Goal: Communication & Community: Share content

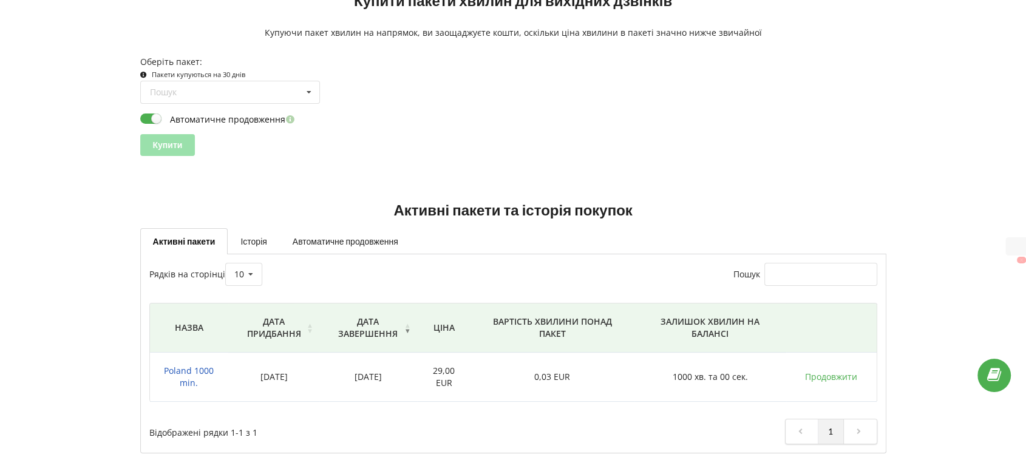
drag, startPoint x: 189, startPoint y: 379, endPoint x: 195, endPoint y: 379, distance: 6.7
click at [189, 379] on span "Poland 1000 min." at bounding box center [189, 377] width 50 height 24
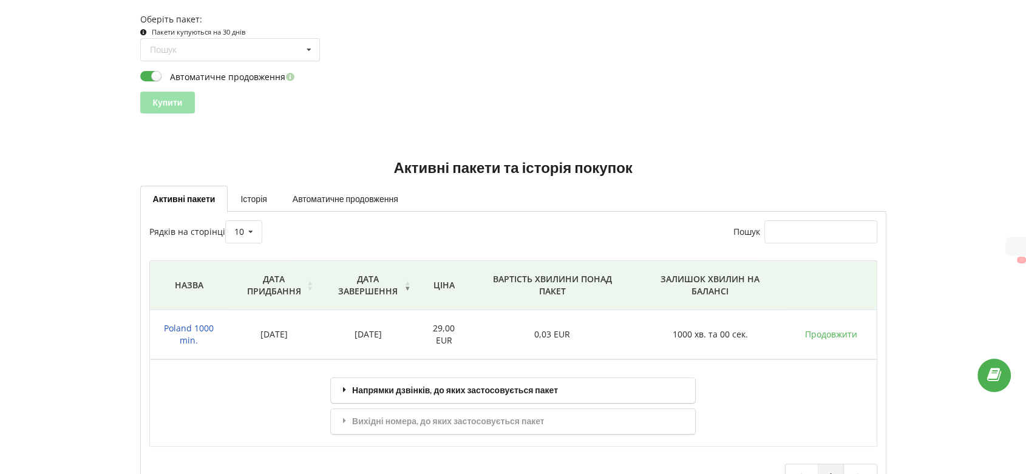
scroll to position [206, 0]
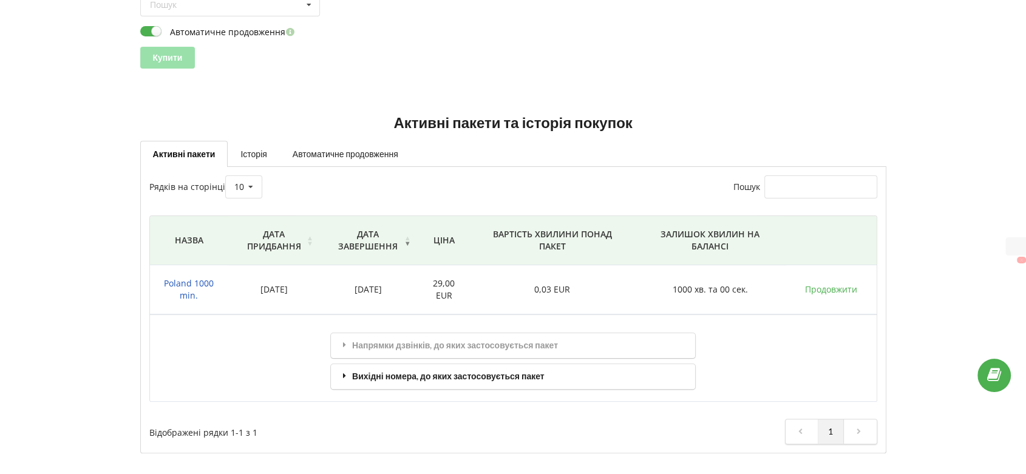
click at [403, 377] on div "Вихідні номера, до яких застосовується пакет" at bounding box center [513, 376] width 364 height 25
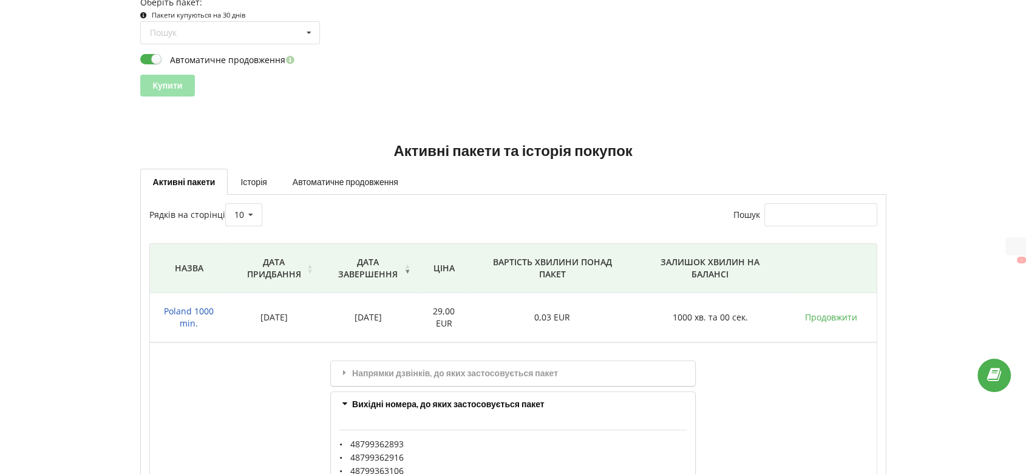
scroll to position [8, 0]
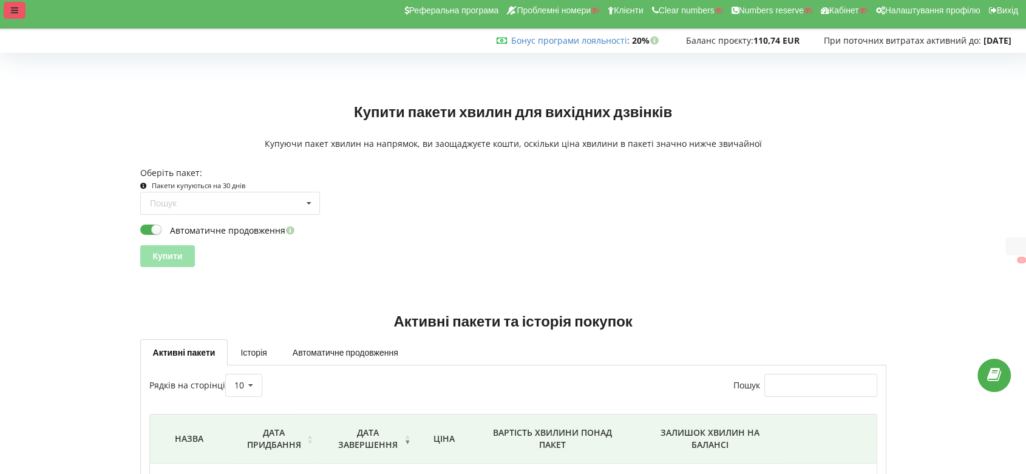
click at [13, 18] on div at bounding box center [15, 10] width 22 height 17
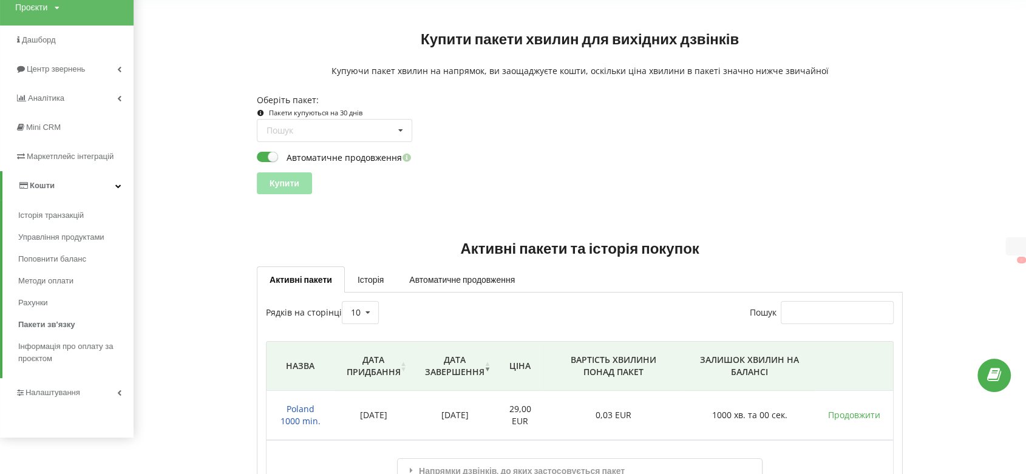
scroll to position [210, 0]
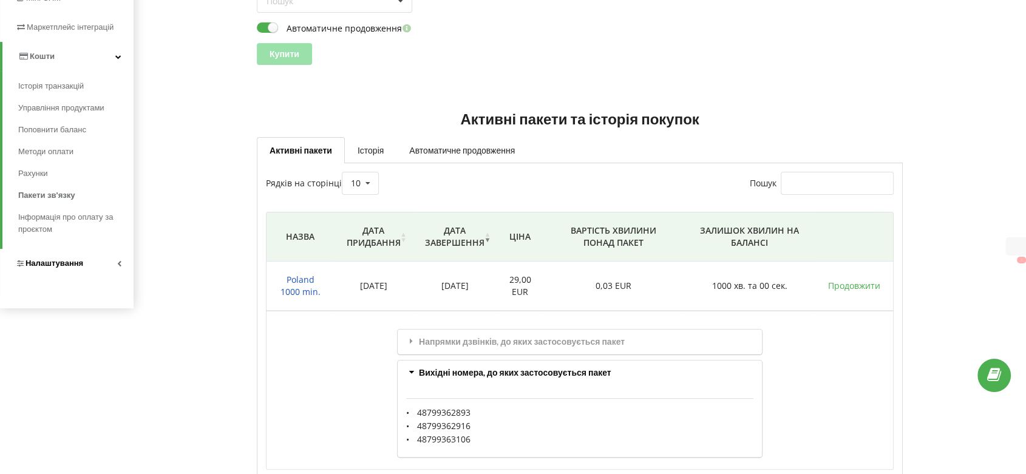
click at [61, 271] on link "Налаштування" at bounding box center [66, 263] width 133 height 29
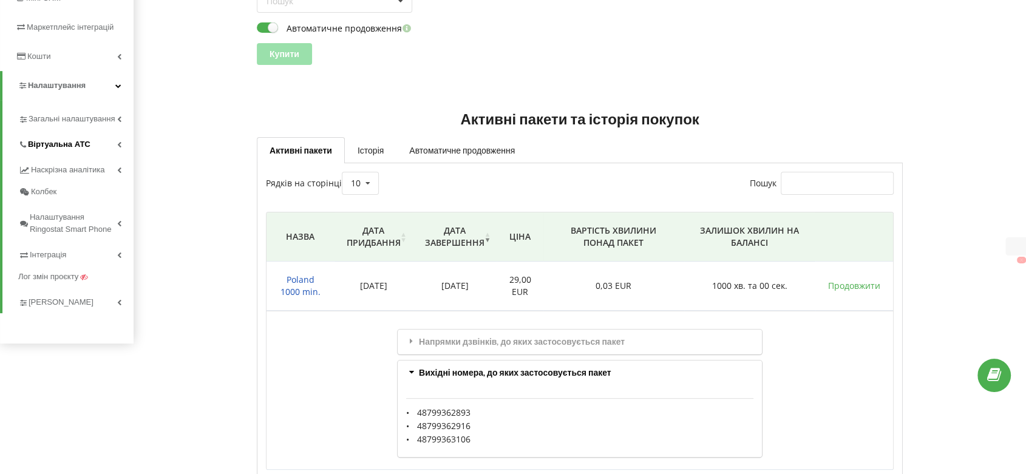
click at [48, 154] on link "Віртуальна АТС" at bounding box center [75, 142] width 115 height 25
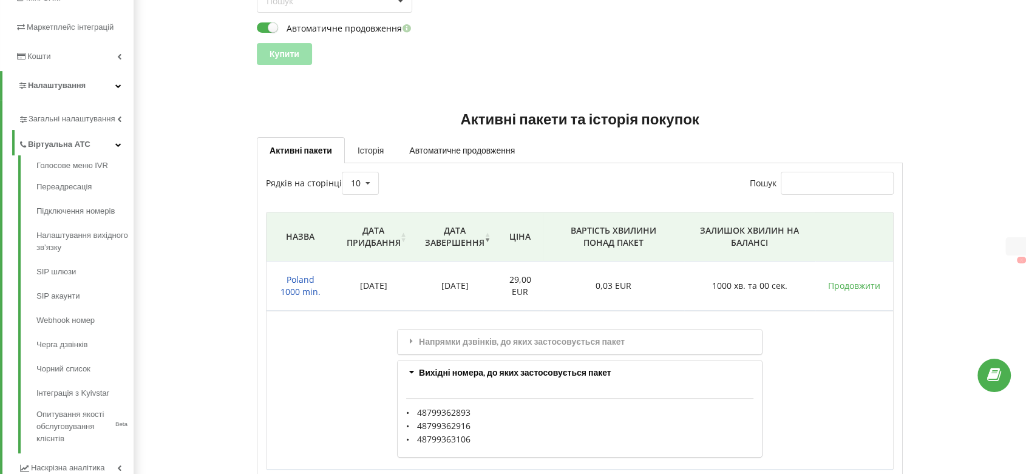
click at [363, 152] on link "Історія" at bounding box center [371, 149] width 52 height 25
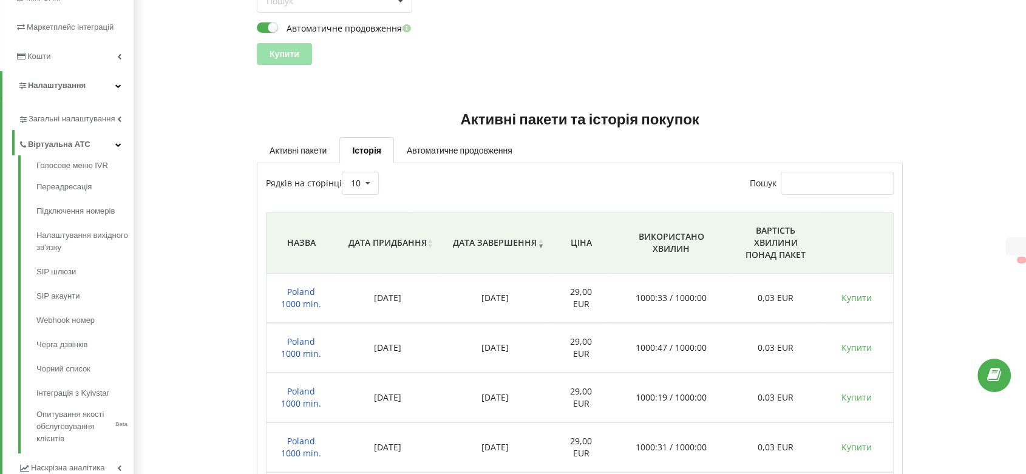
click at [303, 299] on span "Poland 1000 min." at bounding box center [301, 298] width 40 height 24
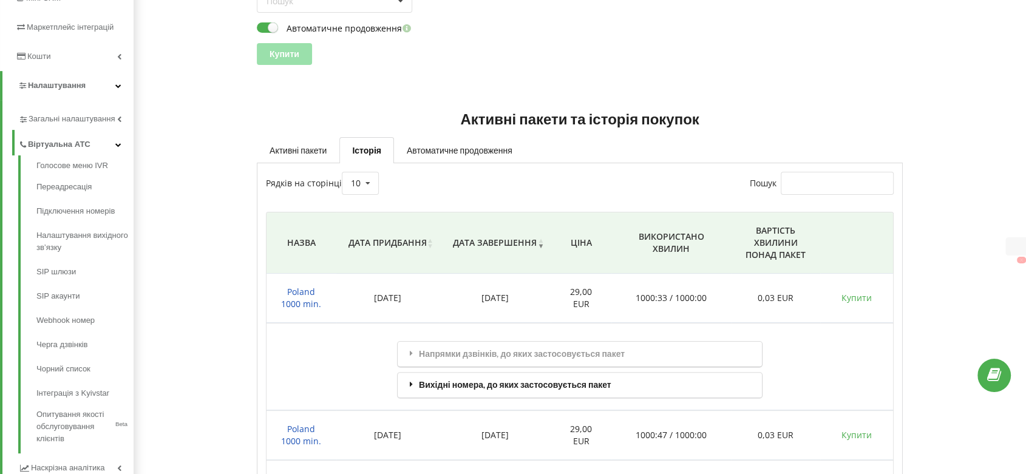
click at [516, 390] on div "Вихідні номера, до яких застосовується пакет" at bounding box center [579, 385] width 364 height 25
click at [300, 151] on link "Активні пакети" at bounding box center [298, 149] width 83 height 25
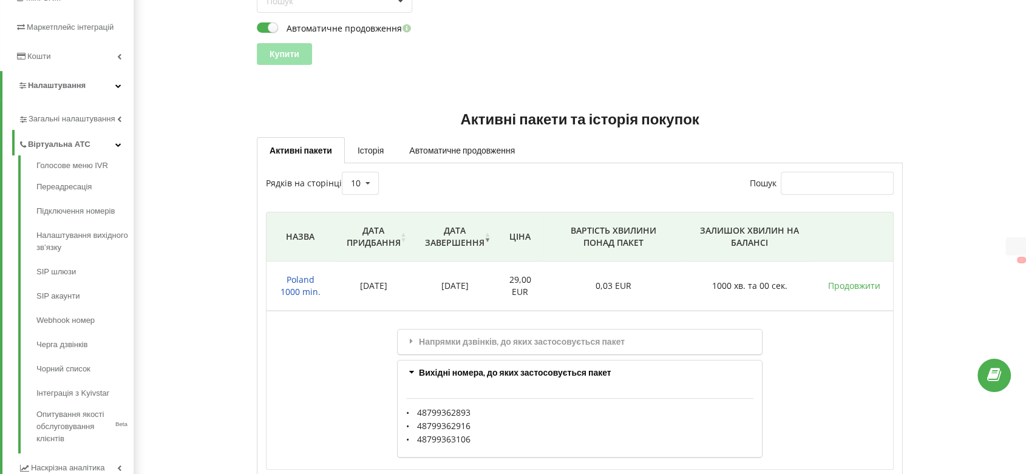
scroll to position [277, 0]
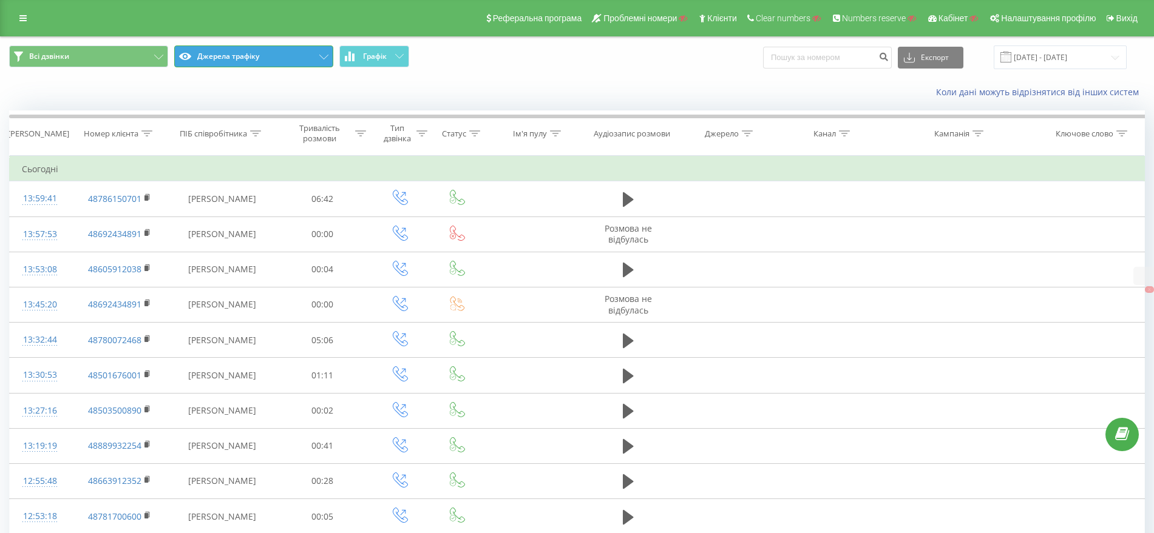
click at [217, 59] on button "Джерела трафіку" at bounding box center [253, 57] width 159 height 22
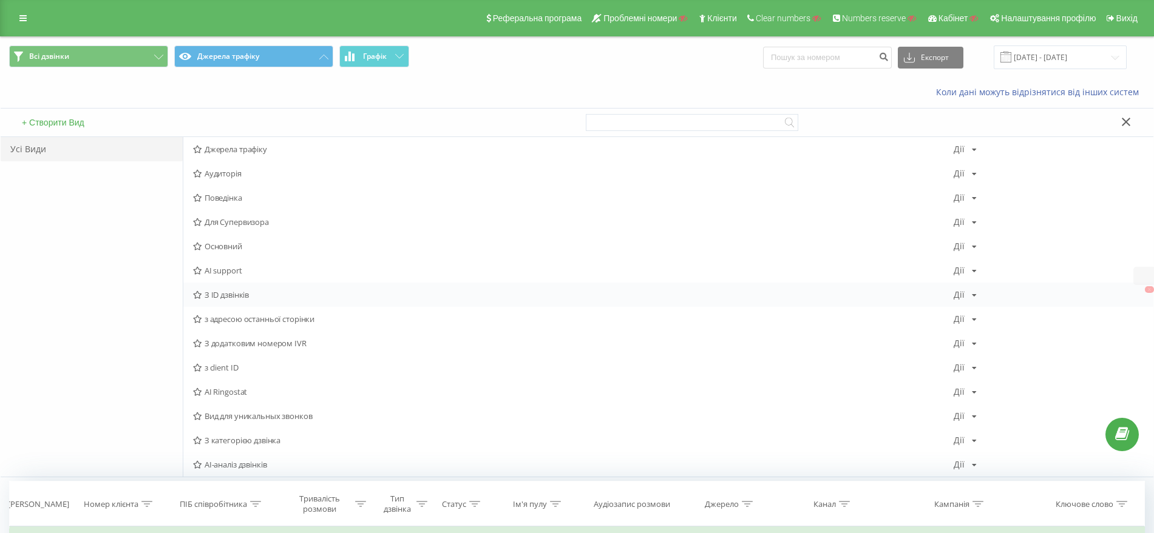
click at [250, 292] on span "З ID дзвінків" at bounding box center [573, 295] width 760 height 8
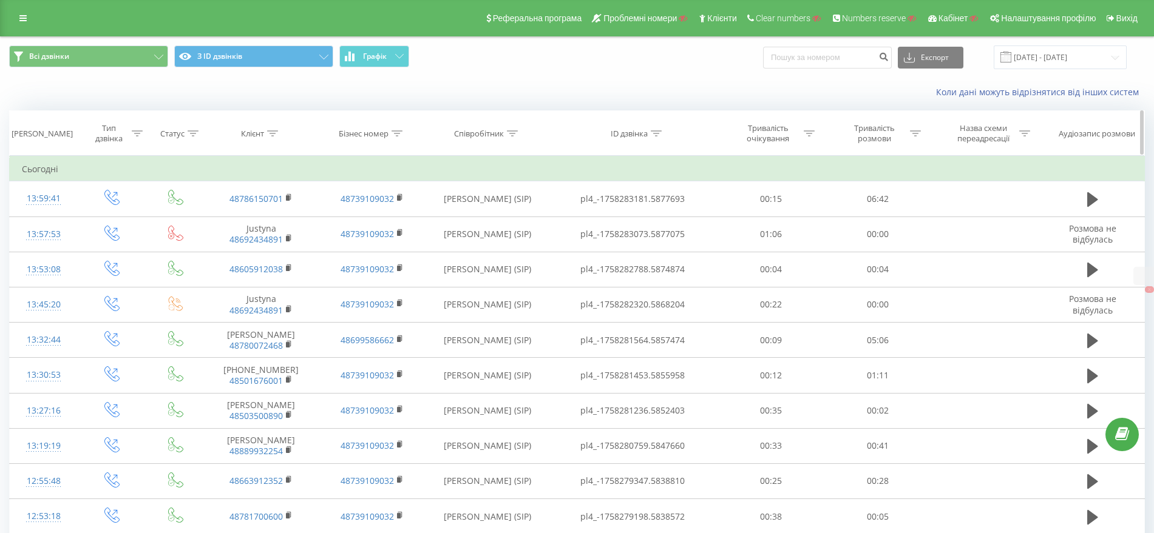
click at [659, 130] on icon at bounding box center [656, 133] width 11 height 6
click at [645, 214] on input "text" at bounding box center [632, 220] width 107 height 21
paste input "pl4_-1758278869.5836776"
type input "pl4_-1758278869.5836776"
click at [652, 242] on span "OK" at bounding box center [658, 244] width 34 height 19
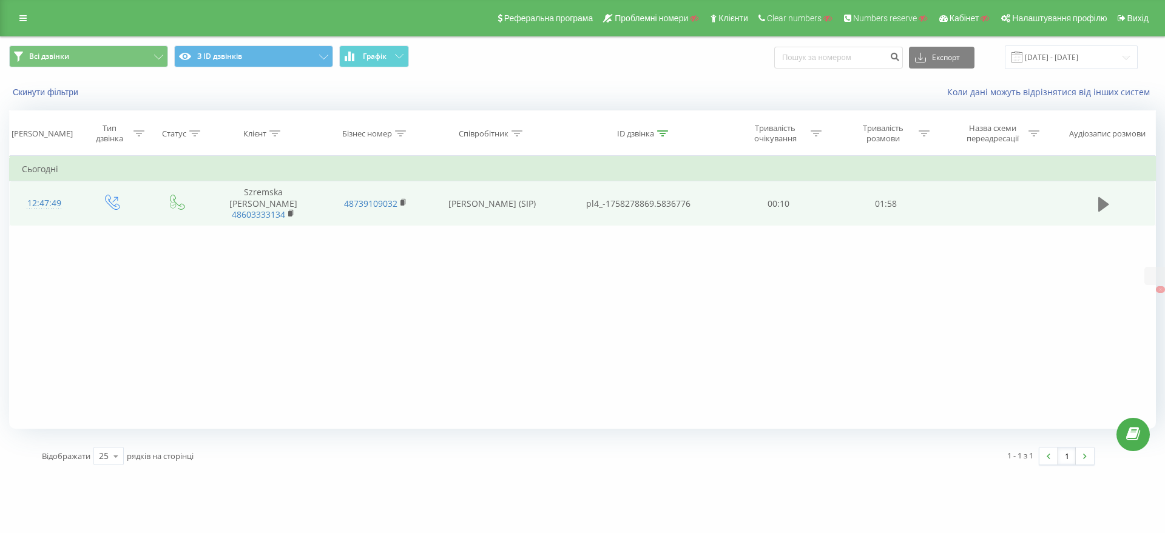
click at [1106, 198] on icon at bounding box center [1103, 204] width 11 height 15
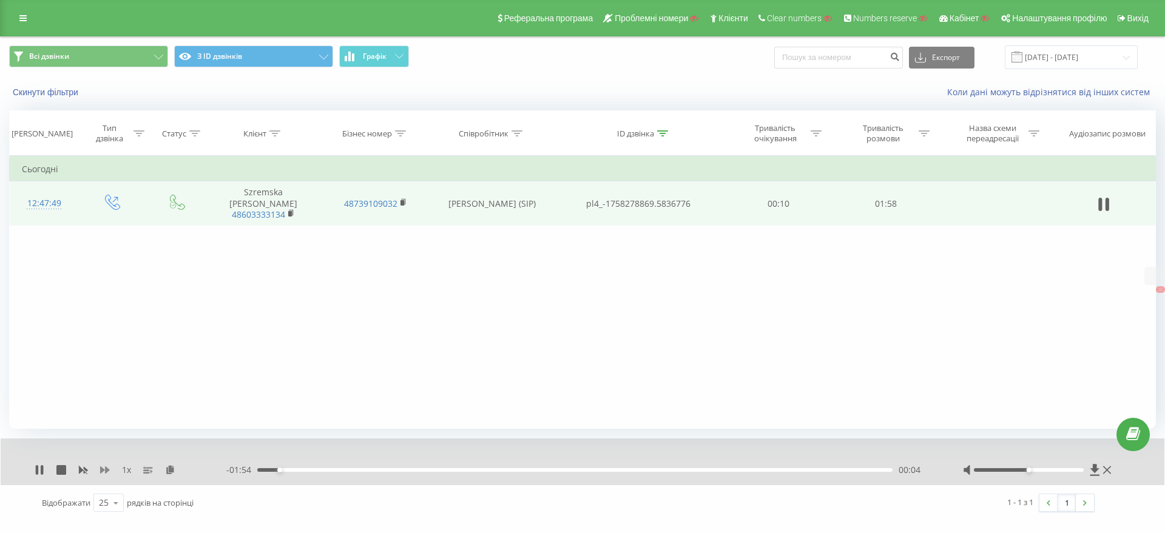
click at [103, 475] on icon at bounding box center [105, 470] width 10 height 10
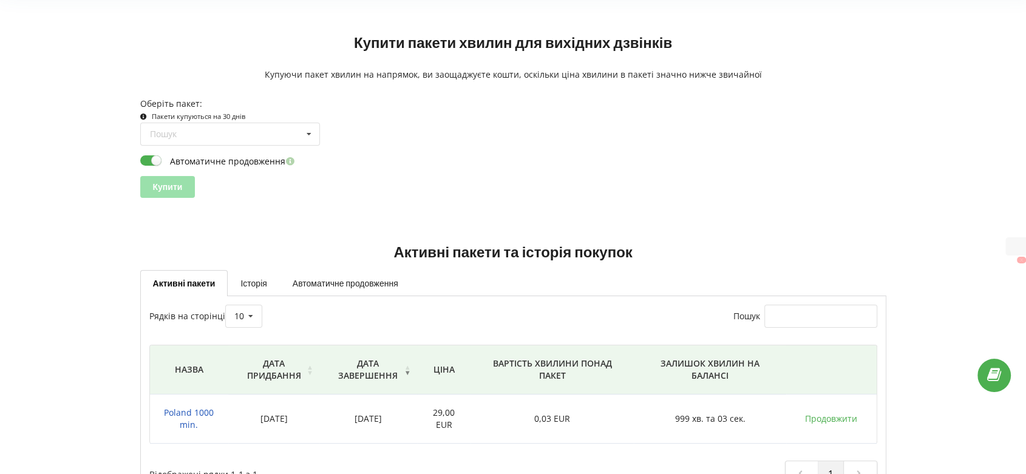
scroll to position [119, 0]
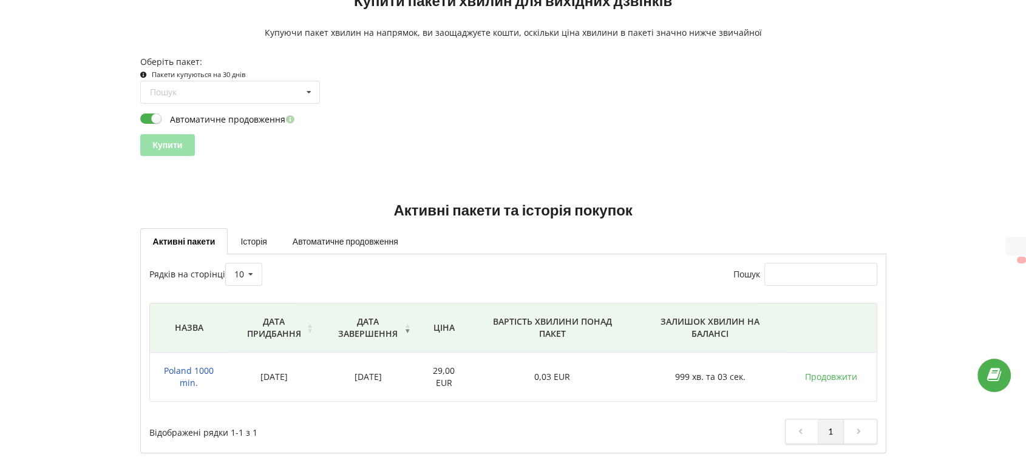
click at [192, 371] on span "Poland 1000 min." at bounding box center [189, 377] width 50 height 24
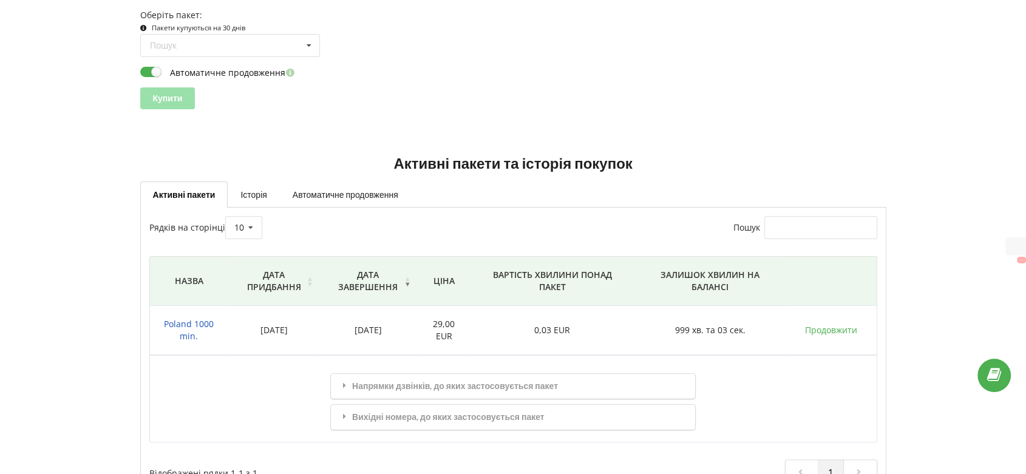
scroll to position [206, 0]
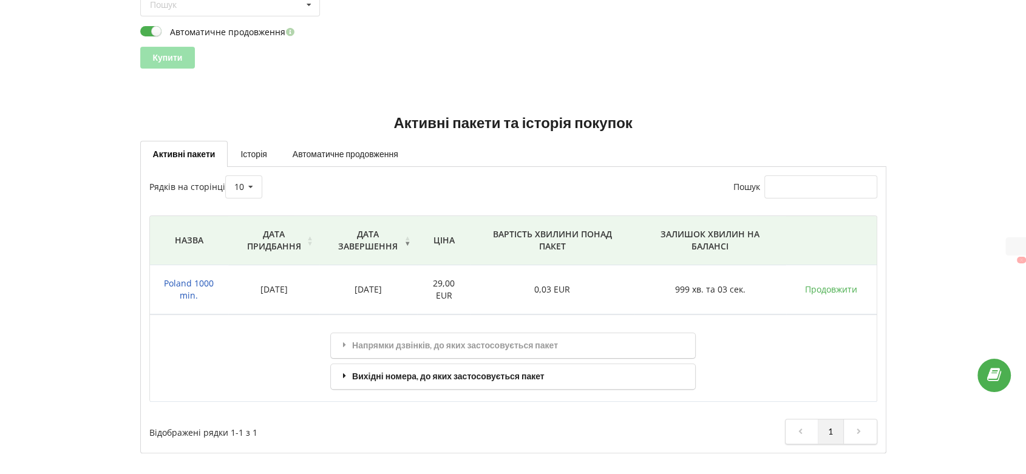
click at [459, 377] on div "Вихідні номера, до яких застосовується пакет" at bounding box center [513, 376] width 364 height 25
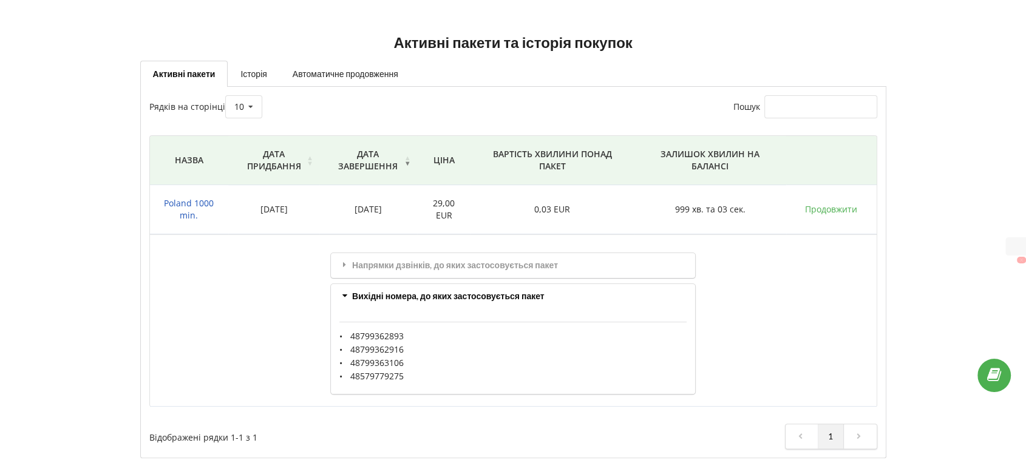
scroll to position [291, 0]
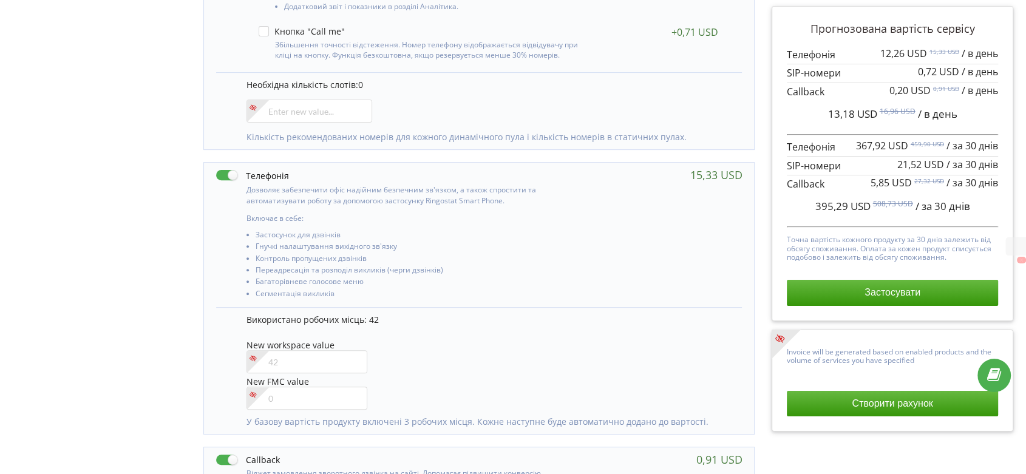
scroll to position [404, 0]
click at [313, 361] on input"] "number" at bounding box center [306, 359] width 121 height 23
type input"] "43"
click at [64, 321] on div "Управління продуктами проєкту Оберіть продукти: Чим більше продуктів ви підключ…" at bounding box center [512, 277] width 1017 height 1189
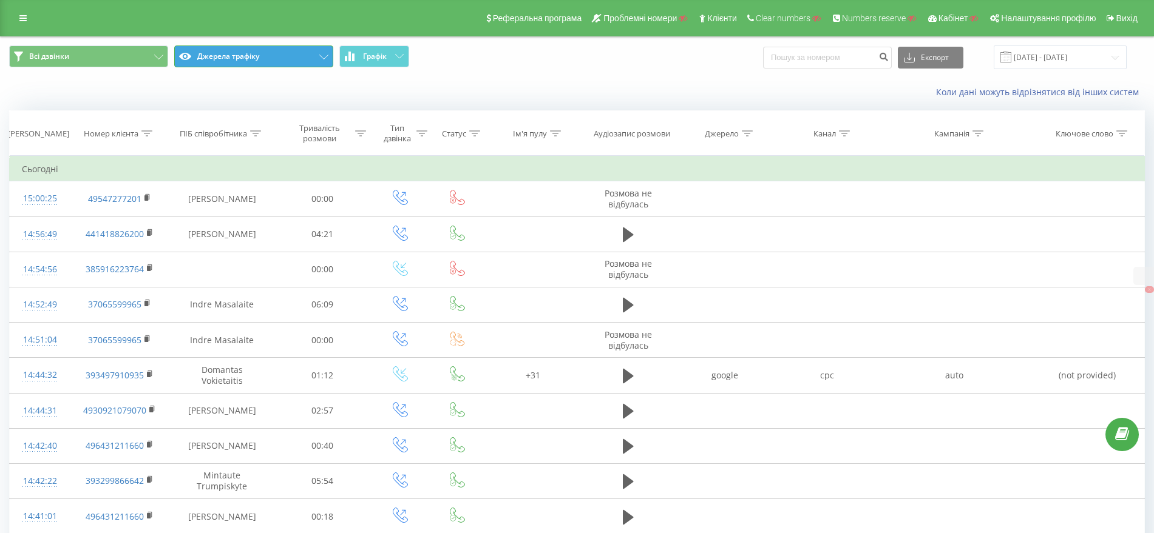
click at [255, 54] on button "Джерела трафіку" at bounding box center [253, 57] width 159 height 22
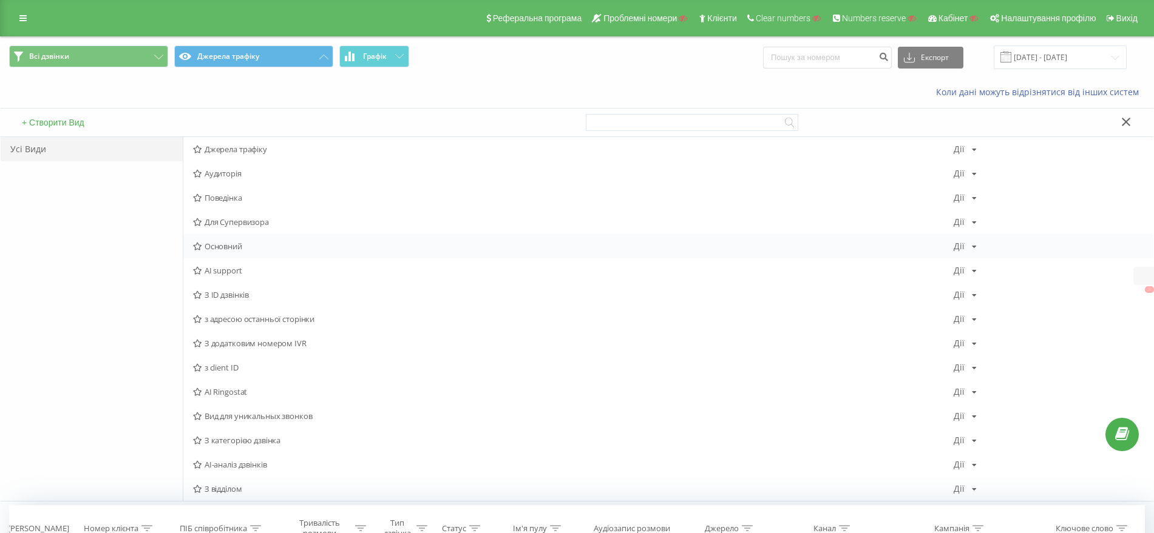
click at [226, 243] on span "Основний" at bounding box center [573, 246] width 760 height 8
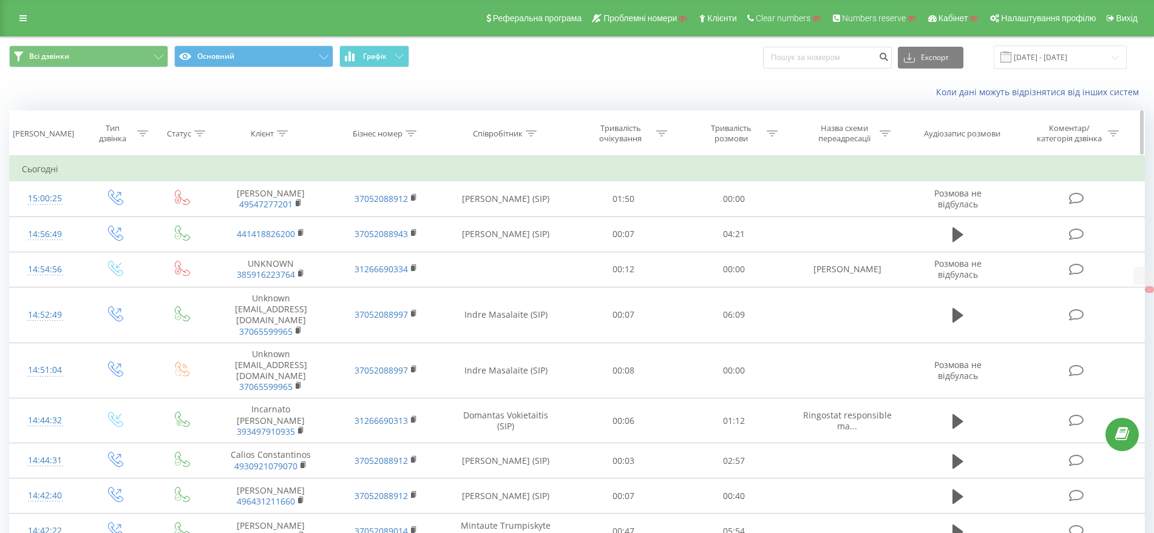
click at [413, 132] on icon at bounding box center [410, 133] width 11 height 6
click at [385, 220] on input "text" at bounding box center [386, 220] width 107 height 21
paste input "31266690335"
type input "31266690335"
click at [427, 248] on span "OK" at bounding box center [412, 244] width 34 height 19
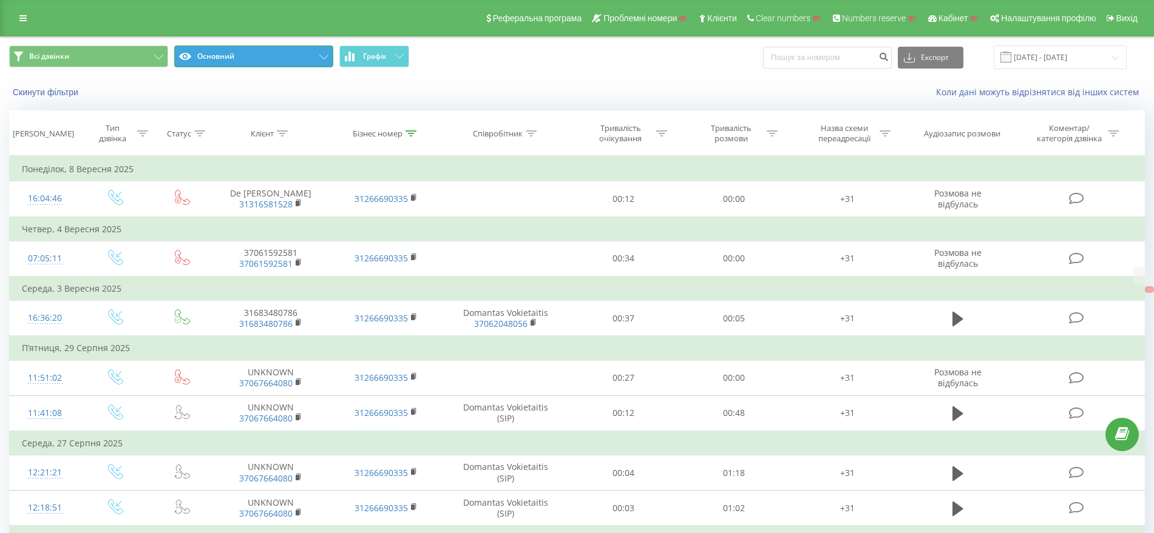
drag, startPoint x: 232, startPoint y: 60, endPoint x: 232, endPoint y: 75, distance: 15.2
click at [232, 59] on button "Основний" at bounding box center [253, 57] width 159 height 22
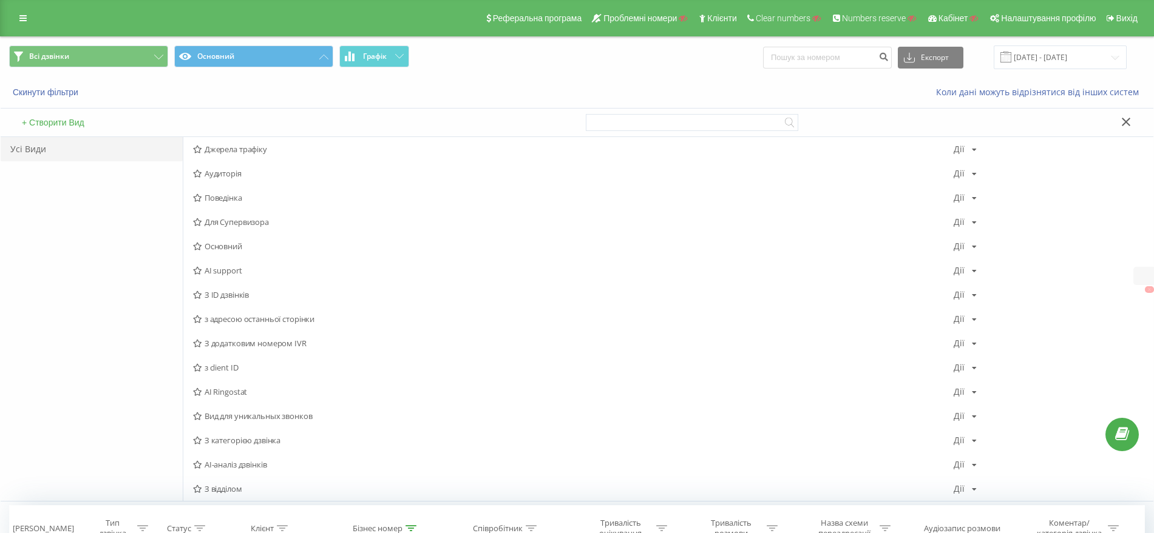
click at [235, 145] on span "Джерела трафіку" at bounding box center [573, 149] width 760 height 8
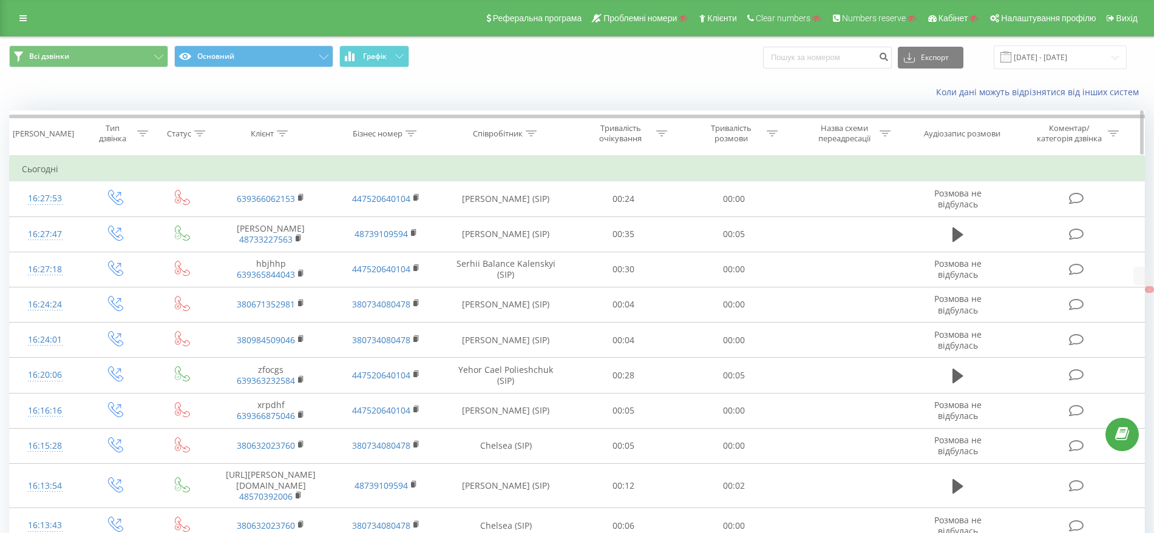
click at [536, 135] on icon at bounding box center [531, 133] width 11 height 6
click at [507, 215] on input "text" at bounding box center [506, 220] width 107 height 21
paste input "martlet"
click at [518, 236] on span "OK" at bounding box center [532, 244] width 34 height 19
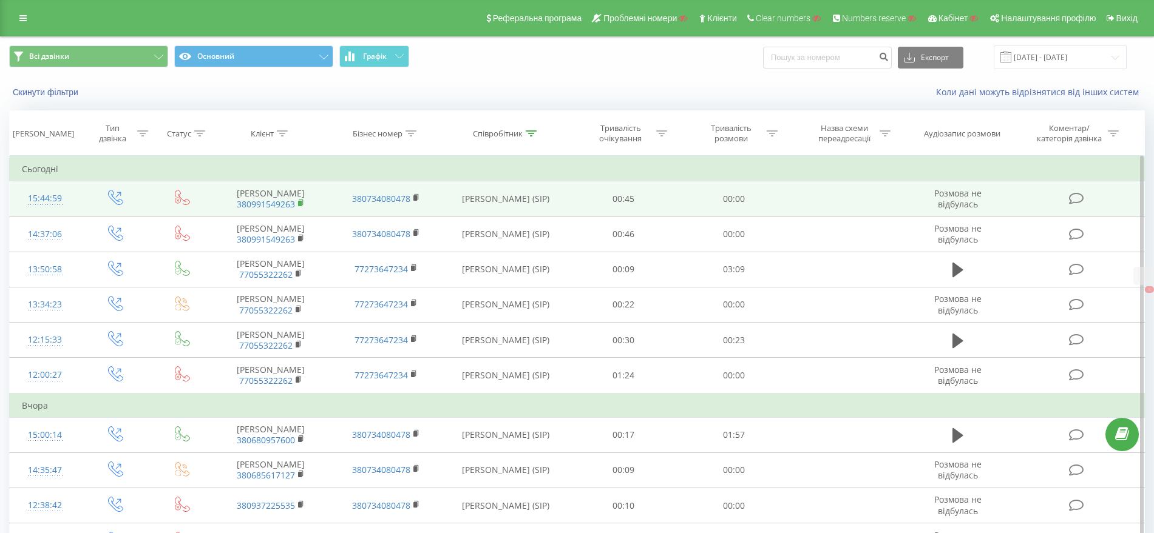
click at [299, 203] on rect at bounding box center [300, 203] width 4 height 5
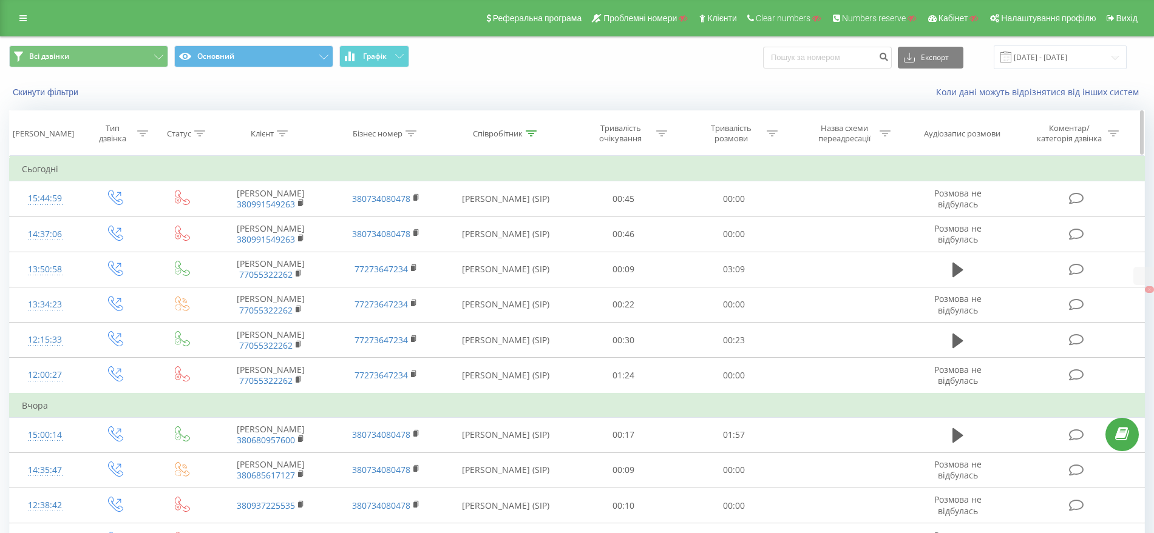
click at [529, 129] on div at bounding box center [531, 134] width 11 height 10
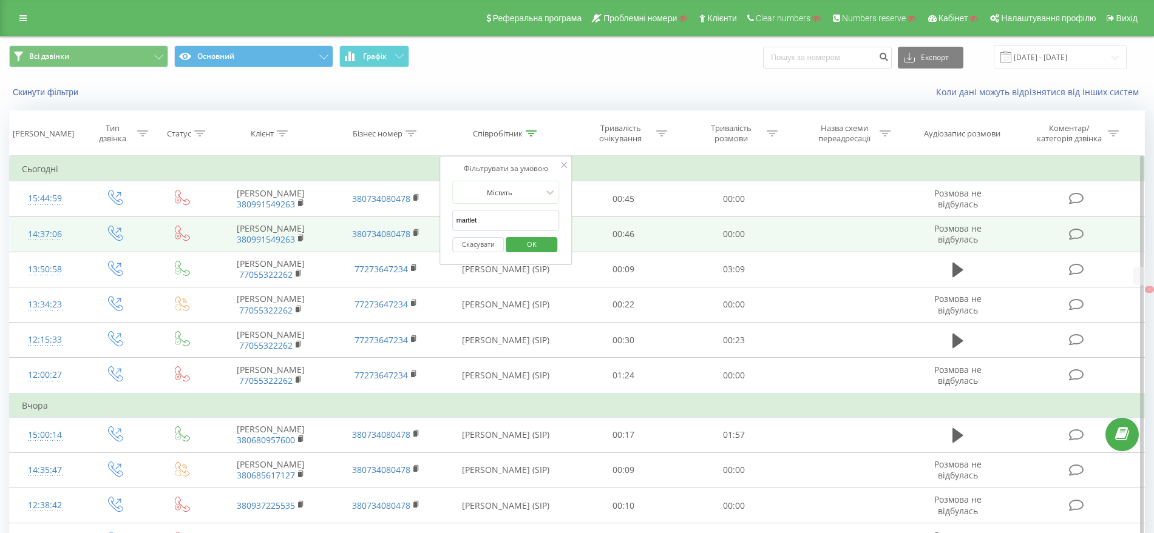
drag, startPoint x: 419, startPoint y: 217, endPoint x: 427, endPoint y: 226, distance: 11.6
paste input "ohnny"
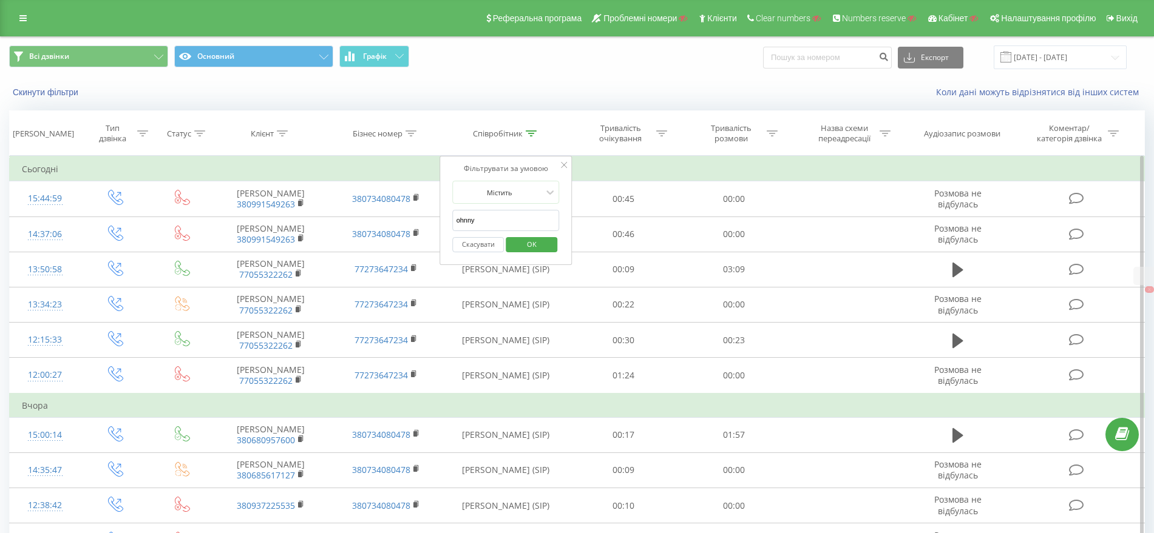
click at [546, 242] on span "OK" at bounding box center [532, 244] width 34 height 19
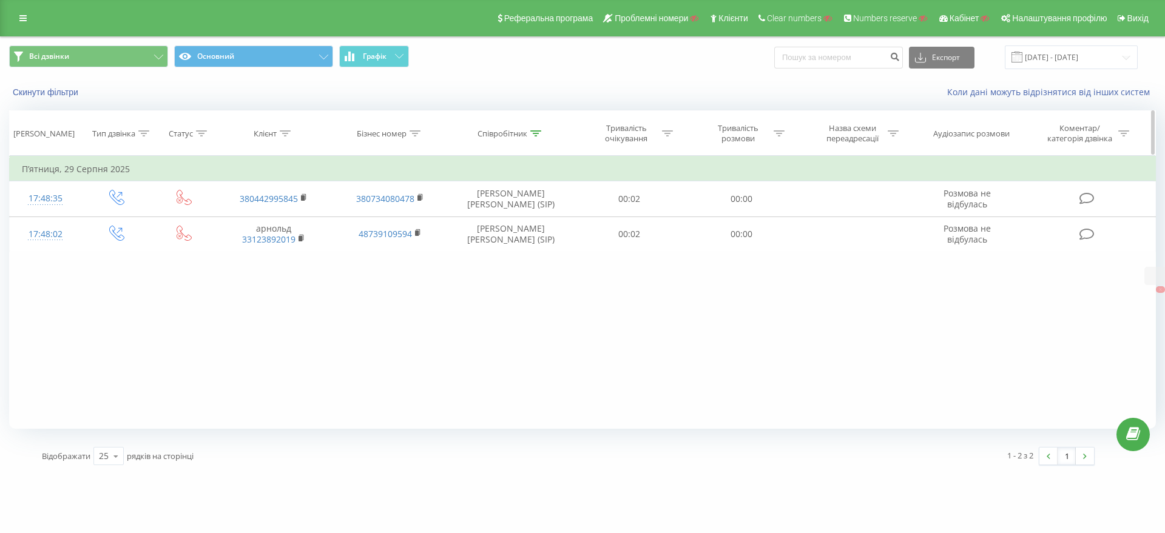
click at [532, 126] on th "Співробітник" at bounding box center [511, 133] width 126 height 45
click at [534, 130] on icon at bounding box center [535, 133] width 11 height 6
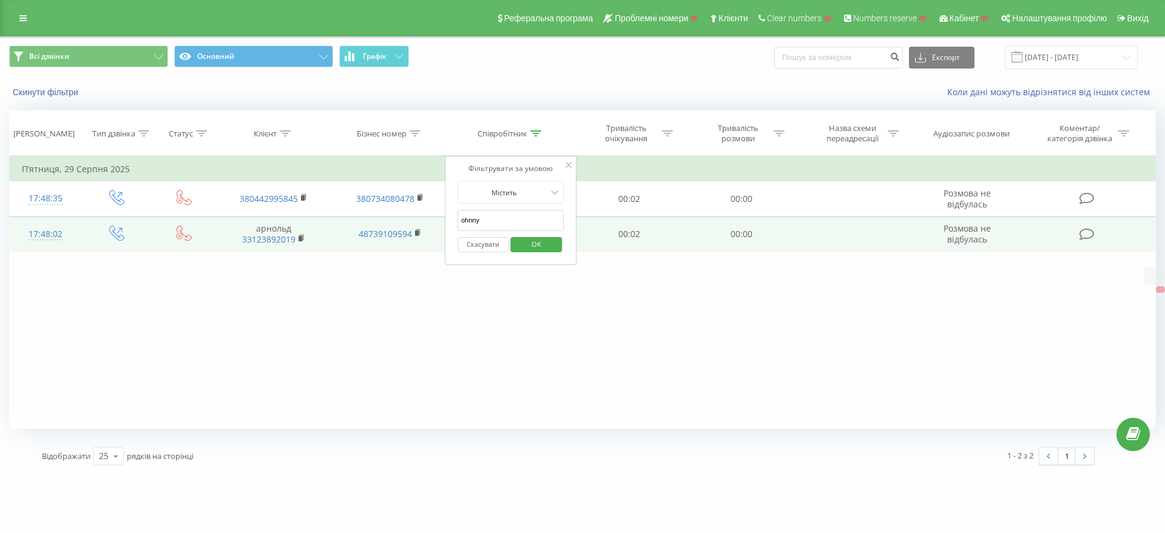
drag, startPoint x: 504, startPoint y: 212, endPoint x: 411, endPoint y: 219, distance: 93.1
click at [409, 219] on table "Фільтрувати за умовою Дорівнює Введіть значення Скасувати OK Фільтрувати за умо…" at bounding box center [582, 204] width 1147 height 96
paste input "Jem"
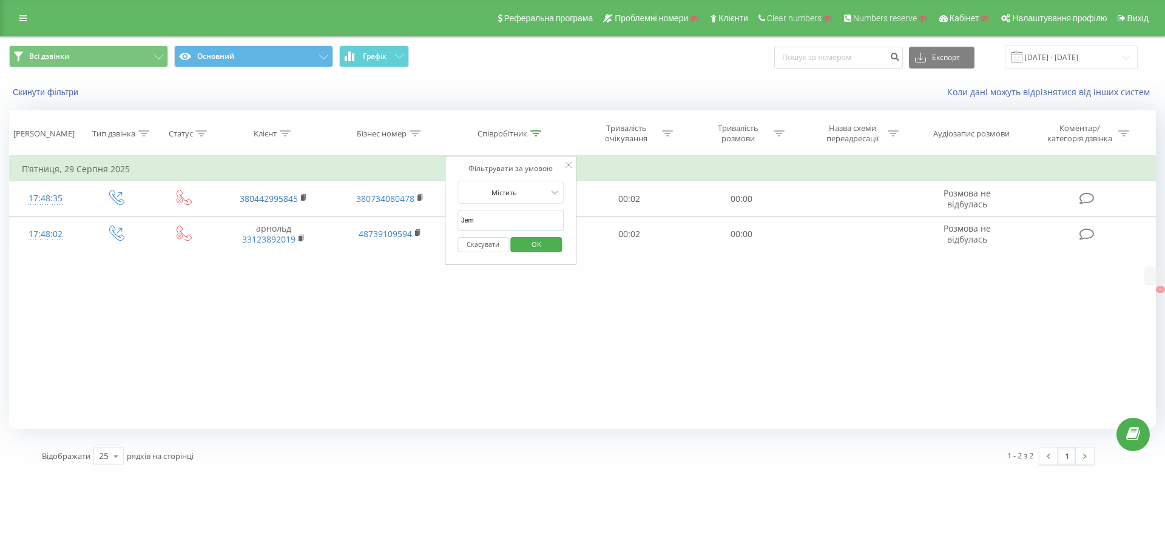
type input "Jem"
click at [535, 237] on span "OK" at bounding box center [536, 244] width 34 height 19
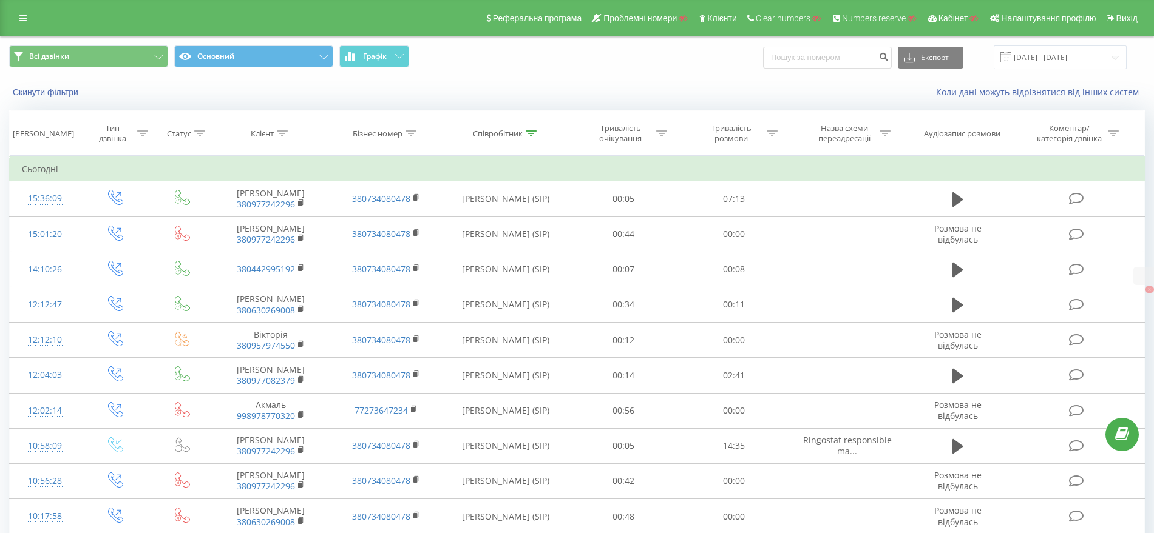
drag, startPoint x: 699, startPoint y: 11, endPoint x: 657, endPoint y: 39, distance: 50.7
click at [623, 83] on div "Скинути фільтри Коли дані можуть відрізнятися вiд інших систем" at bounding box center [577, 92] width 1152 height 29
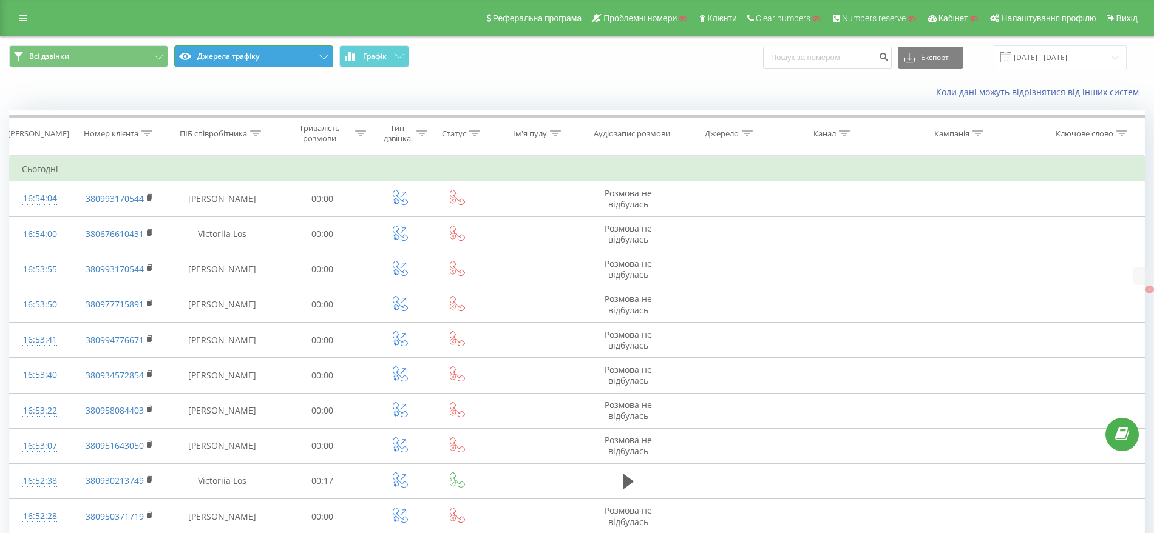
drag, startPoint x: 209, startPoint y: 50, endPoint x: 211, endPoint y: 97, distance: 47.4
click at [209, 50] on button "Джерела трафіку" at bounding box center [253, 57] width 159 height 22
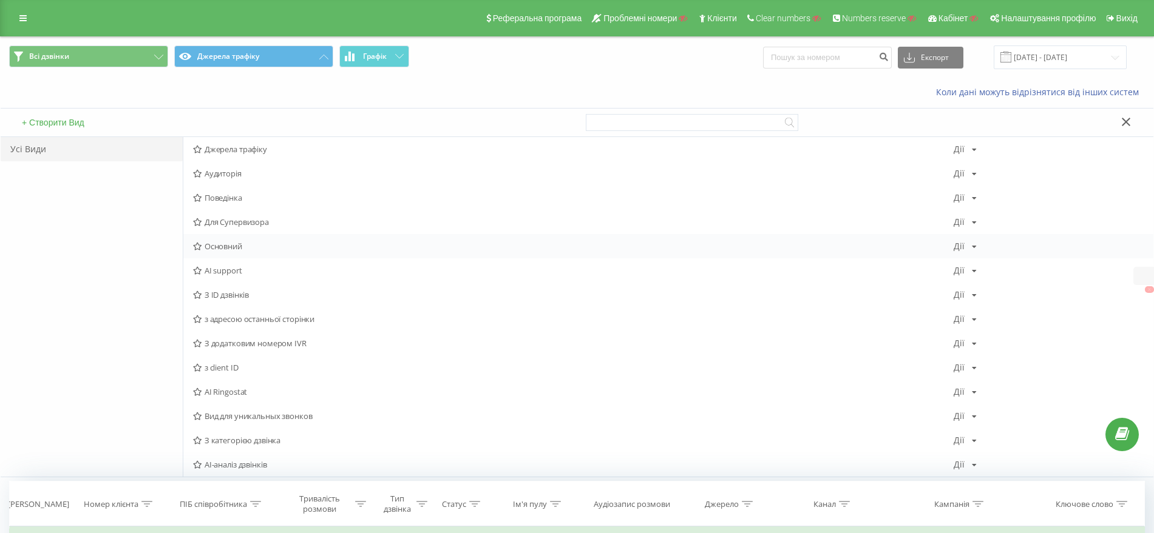
click at [219, 251] on span "Основний" at bounding box center [573, 246] width 760 height 8
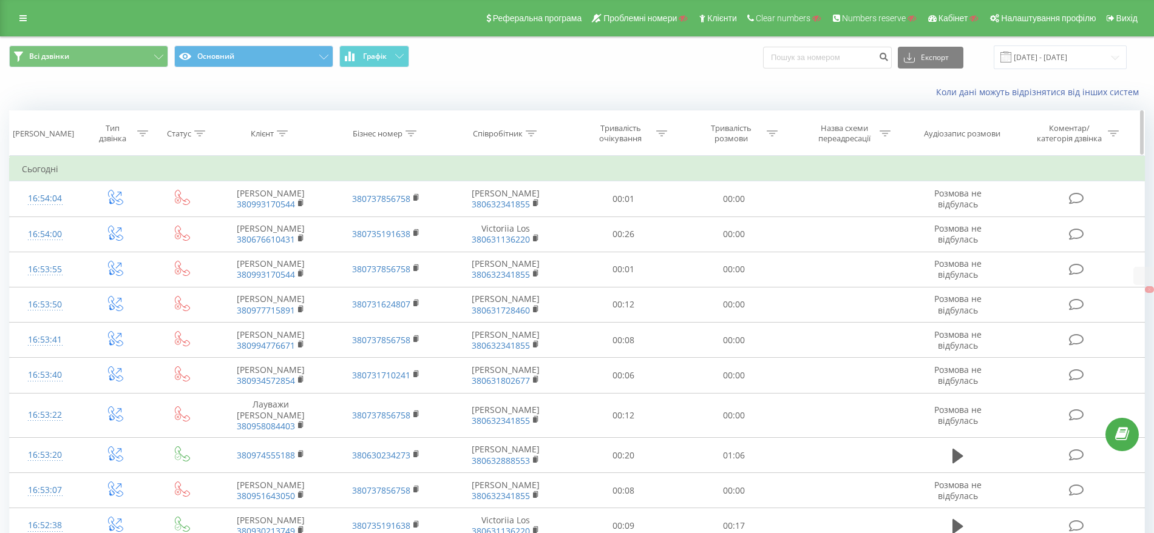
click at [410, 132] on icon at bounding box center [410, 133] width 11 height 6
click at [392, 222] on input "text" at bounding box center [386, 220] width 107 height 21
paste input "380633087621"
type input "380633087621"
click at [444, 200] on div "Фільтрувати за умовою Містить 380633087621 Скасувати OK" at bounding box center [386, 210] width 132 height 109
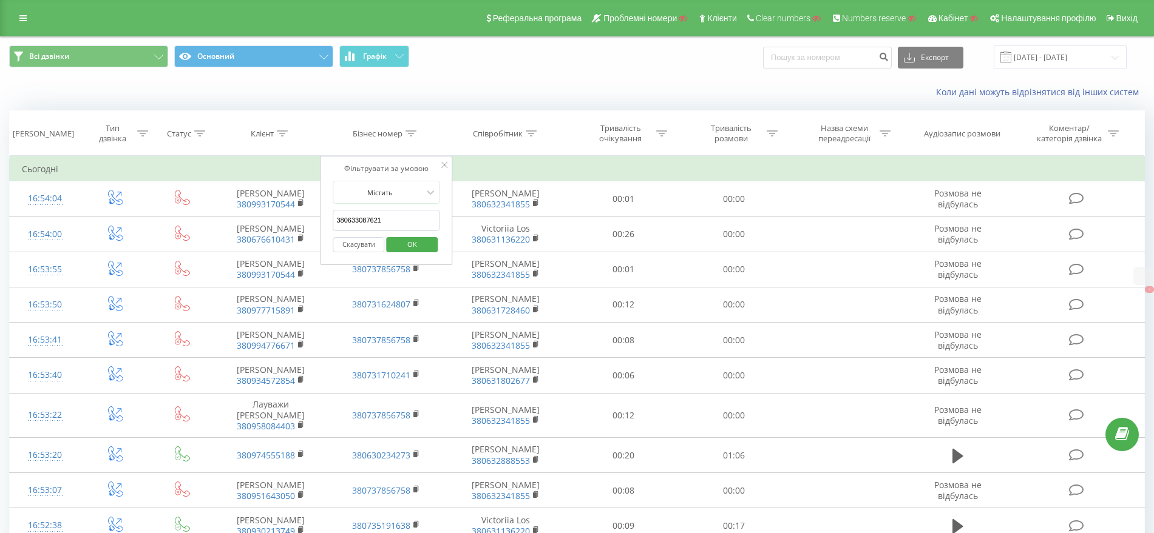
click at [410, 251] on span "OK" at bounding box center [412, 244] width 34 height 19
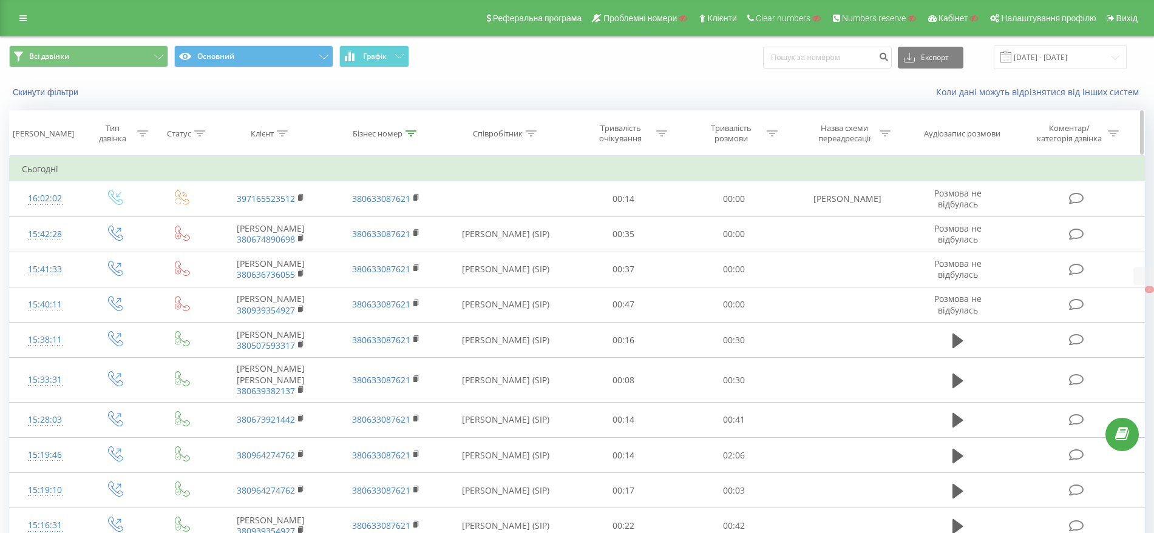
click at [144, 132] on icon at bounding box center [142, 133] width 11 height 6
click at [94, 223] on div "Введіть значення" at bounding box center [109, 222] width 86 height 10
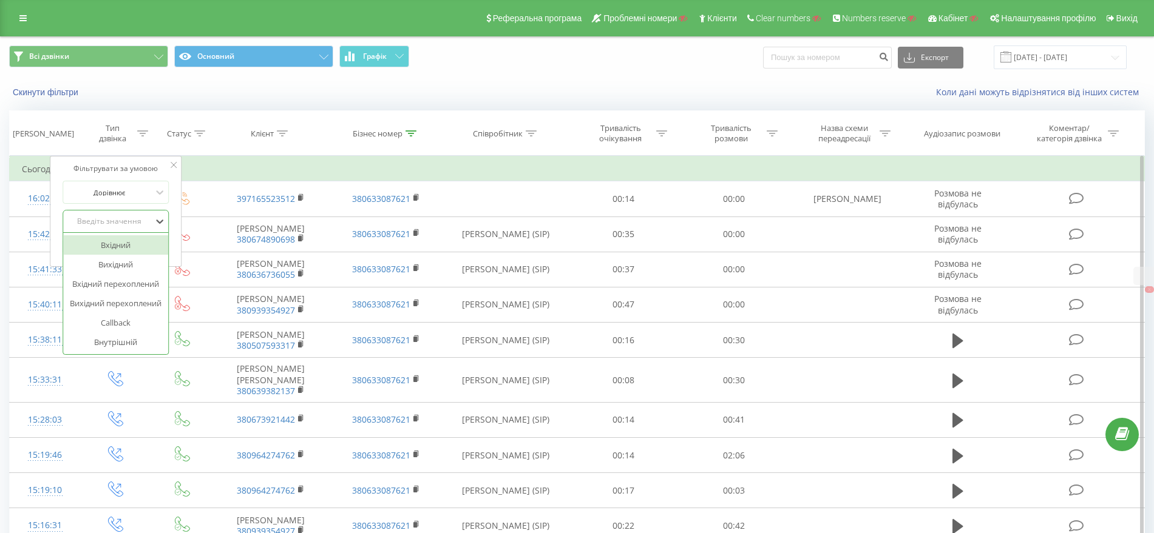
click at [107, 247] on div "Вхідний" at bounding box center [116, 244] width 106 height 19
click at [138, 243] on span "OK" at bounding box center [141, 246] width 34 height 19
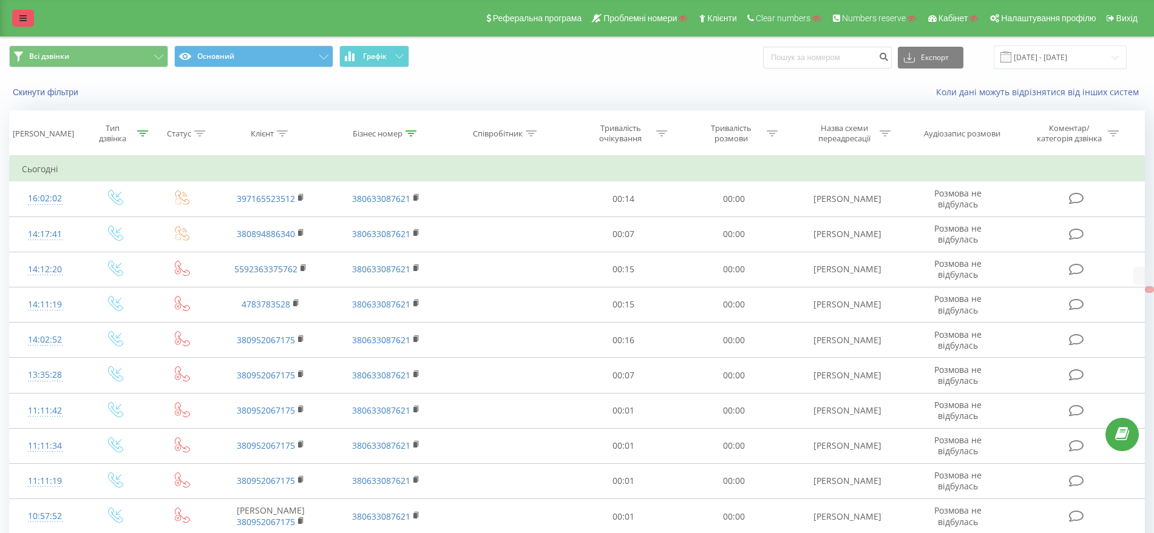
click at [19, 21] on icon at bounding box center [22, 18] width 7 height 8
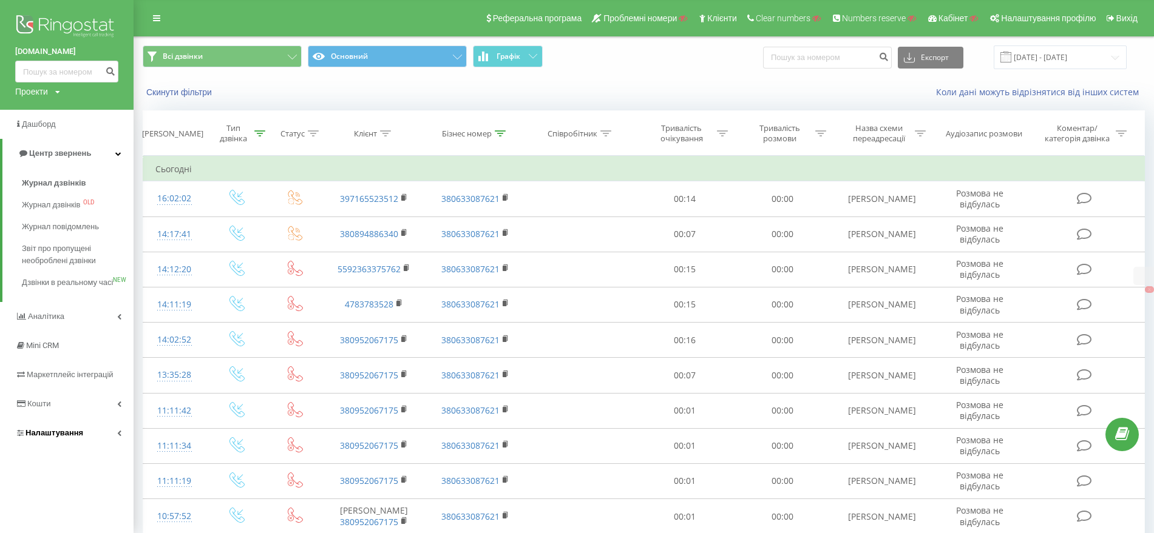
click at [95, 448] on link "Налаштування" at bounding box center [66, 433] width 133 height 29
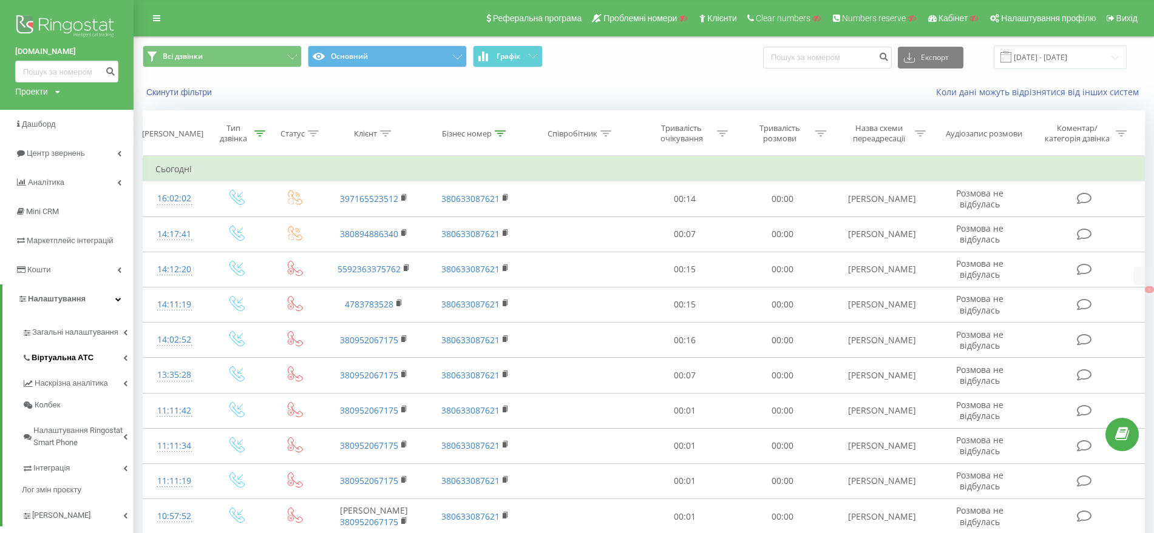
click at [58, 351] on link "Віртуальна АТС" at bounding box center [78, 355] width 112 height 25
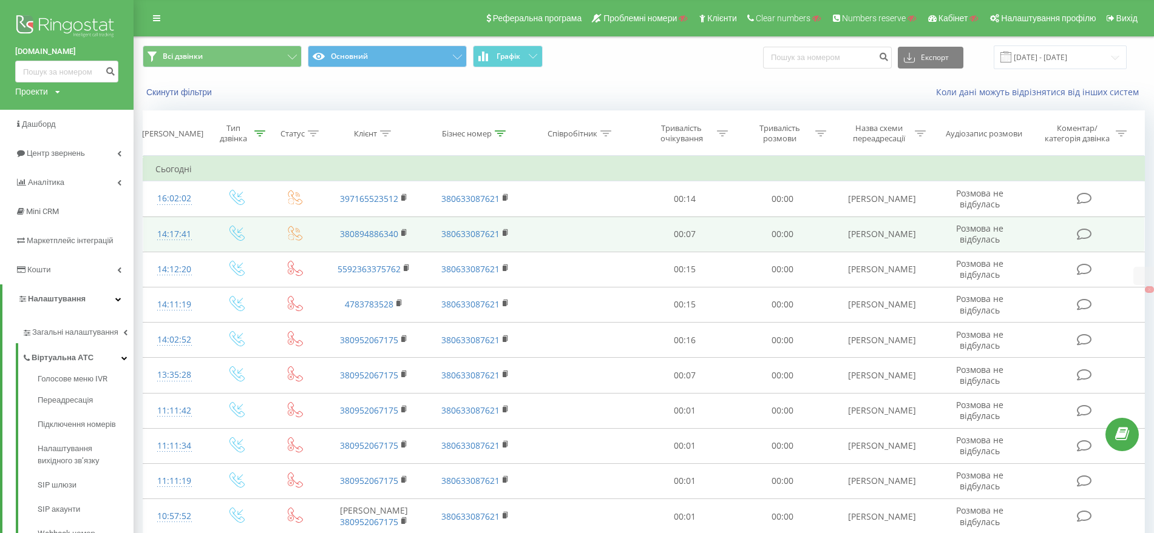
drag, startPoint x: 844, startPoint y: 267, endPoint x: 914, endPoint y: 251, distance: 71.7
click at [913, 265] on td "Yuliia Korolenko" at bounding box center [882, 269] width 102 height 35
copy td "Yuliia Korolenko"
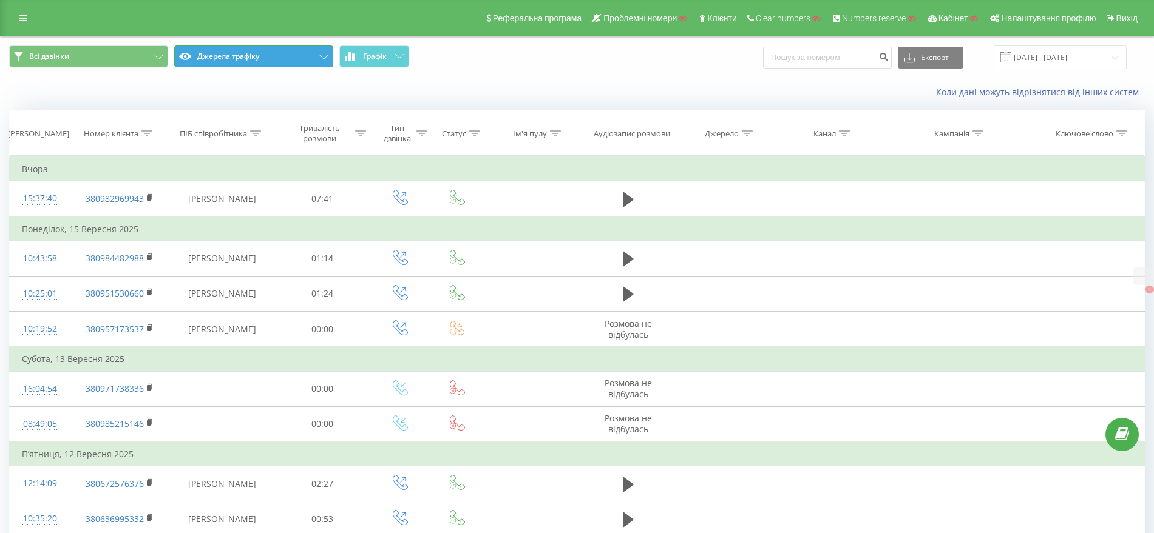
click at [238, 53] on button "Джерела трафіку" at bounding box center [253, 57] width 159 height 22
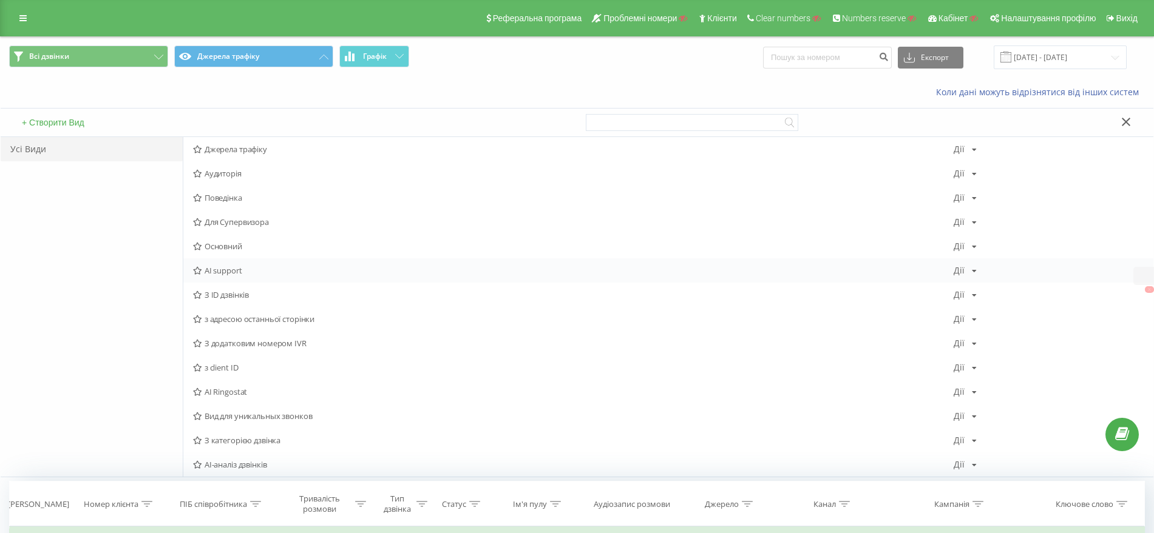
click at [234, 272] on span "AI support" at bounding box center [573, 270] width 760 height 8
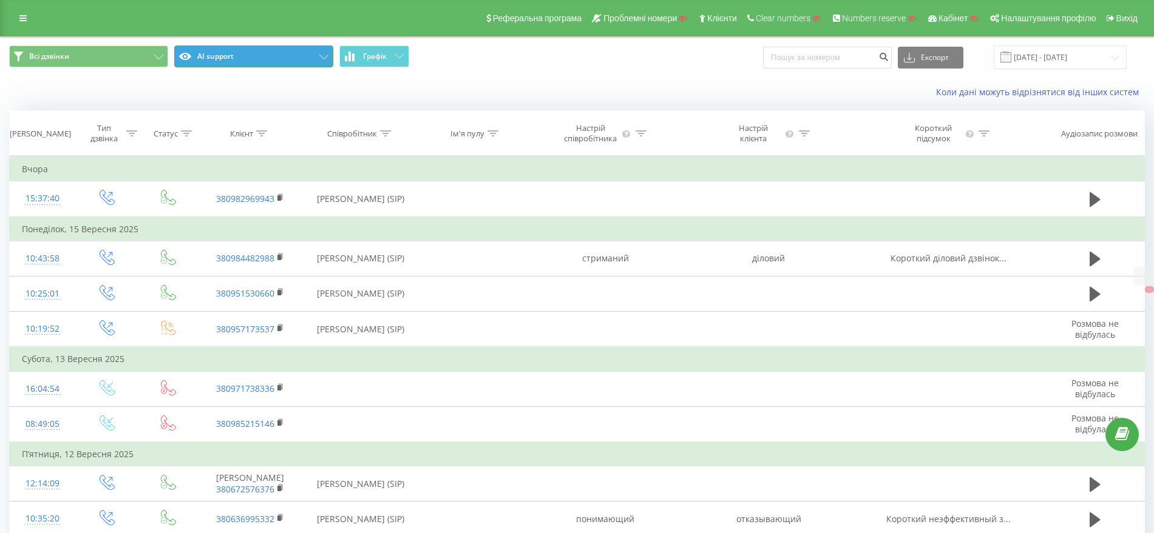
click at [225, 49] on button "AI support" at bounding box center [253, 57] width 159 height 22
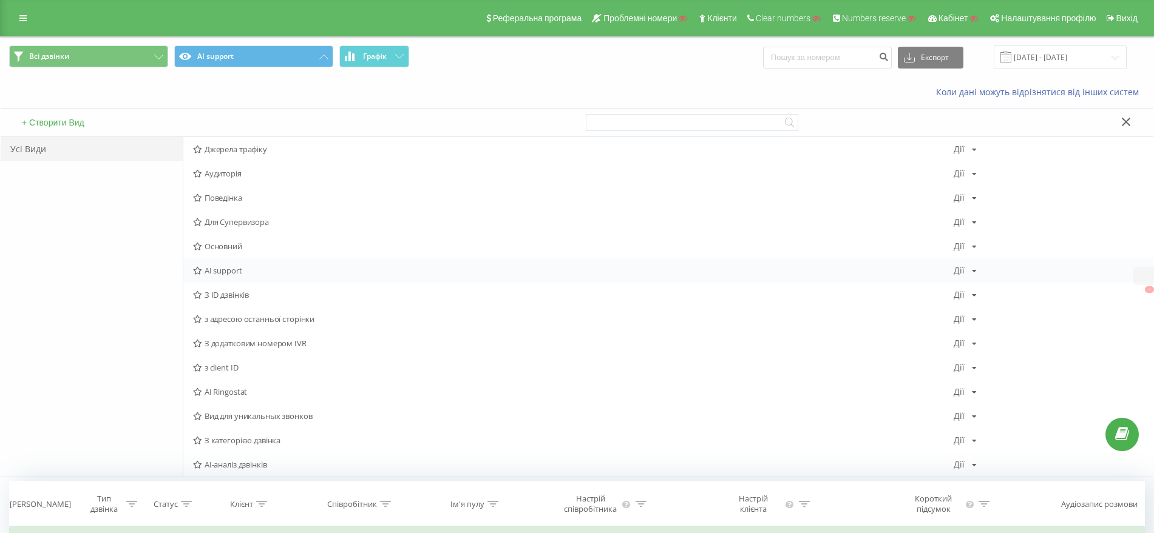
click at [966, 268] on div "[PERSON_NAME] Копіювати Видалити За замовчуванням Поділитися" at bounding box center [964, 270] width 23 height 8
click at [998, 379] on span "Поділитися" at bounding box center [1006, 376] width 41 height 10
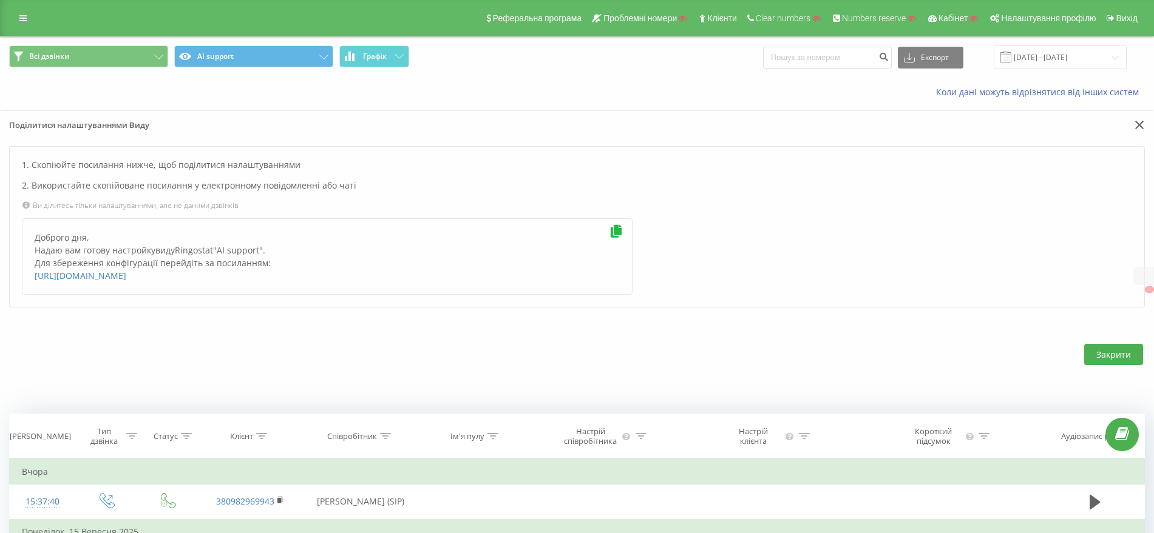
drag, startPoint x: 411, startPoint y: 277, endPoint x: 32, endPoint y: 277, distance: 378.7
click at [32, 277] on div "Доброго дня, [PERSON_NAME] вам готову настройку виду Ringostat " AI support ". …" at bounding box center [327, 256] width 610 height 76
copy link "[URL][DOMAIN_NAME]"
